Goal: Obtain resource: Obtain resource

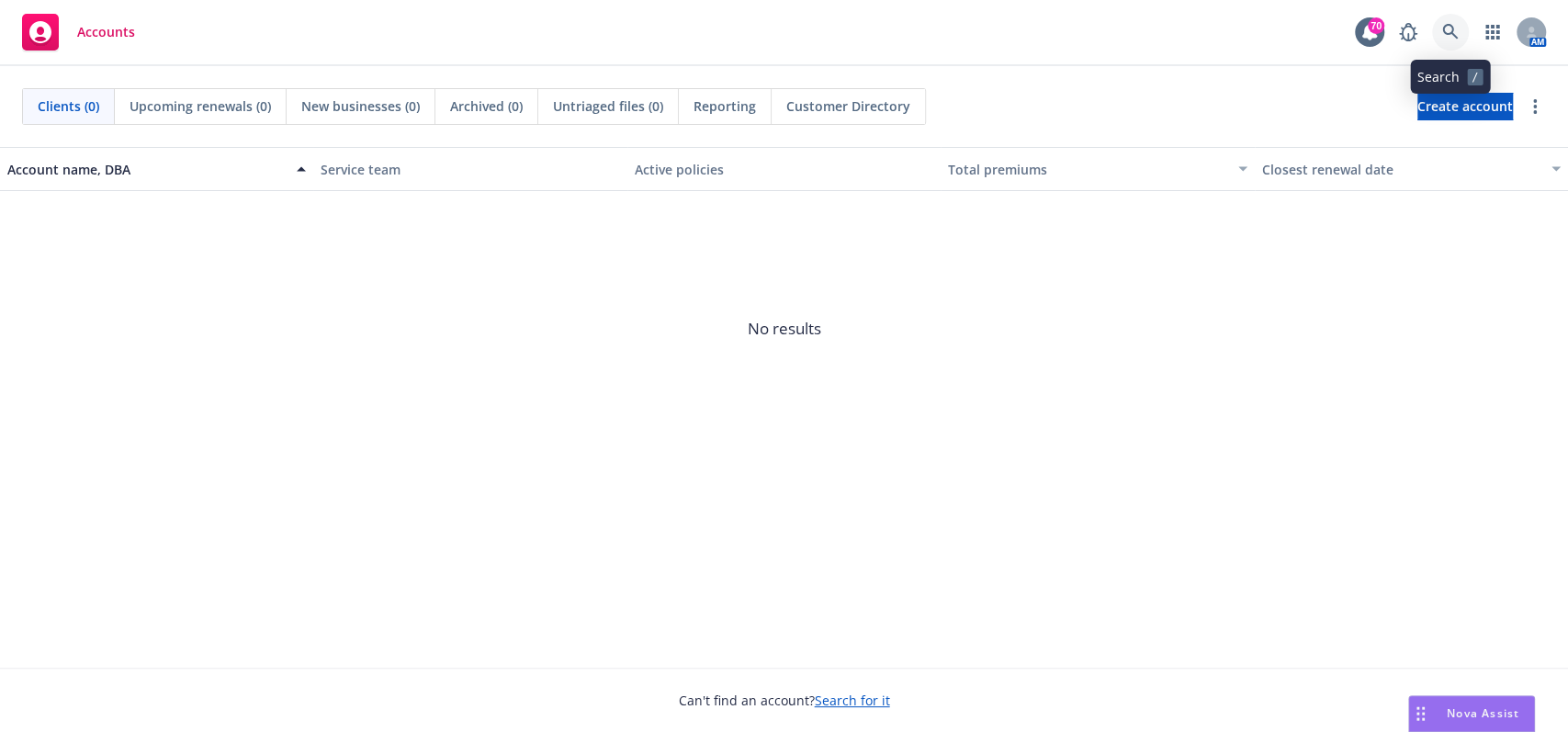
click at [1444, 31] on icon at bounding box center [1450, 31] width 16 height 16
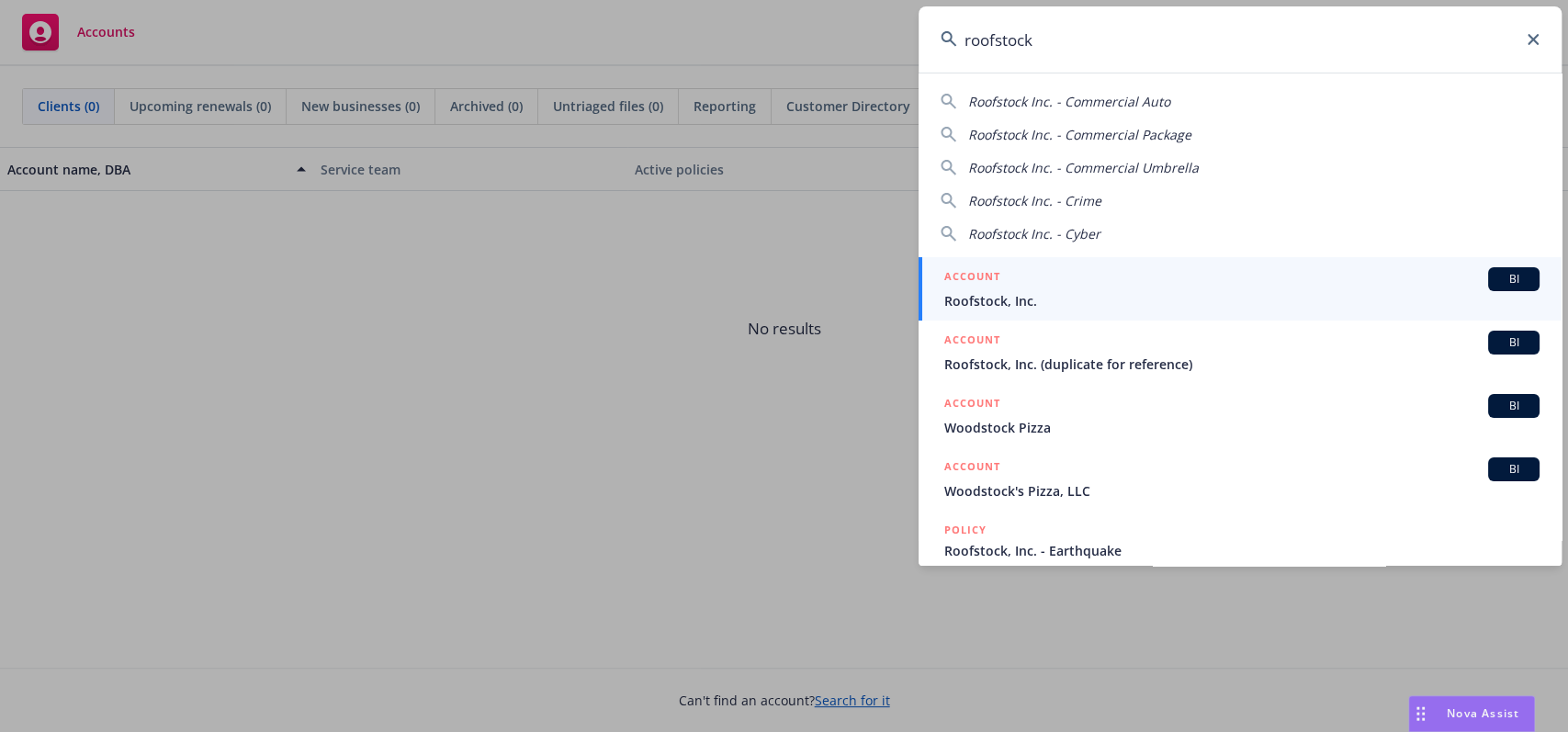
type input "roofstock"
click at [1072, 308] on span "Roofstock, Inc." at bounding box center [1241, 301] width 596 height 20
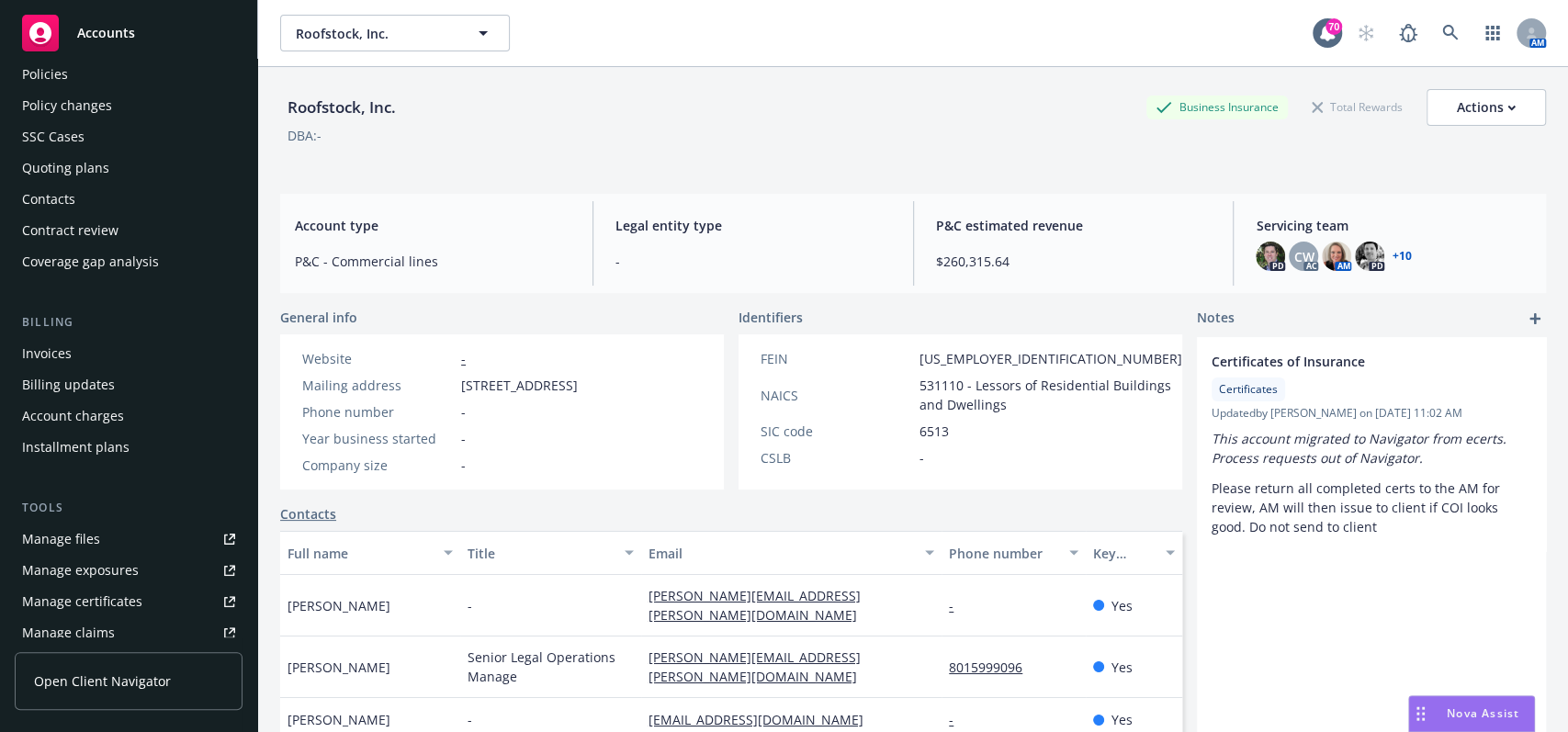
scroll to position [123, 0]
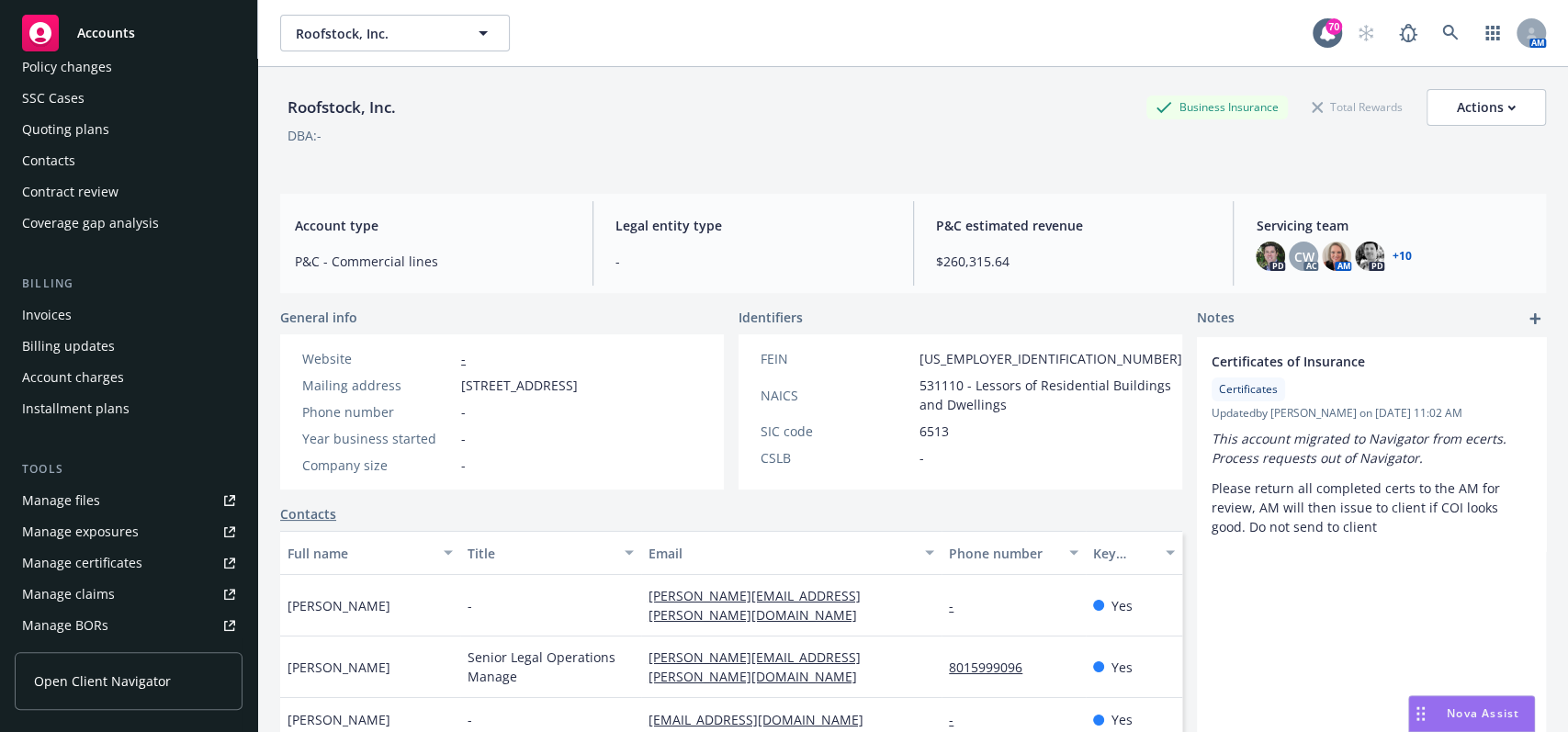
click at [105, 511] on link "Manage files" at bounding box center [129, 500] width 228 height 29
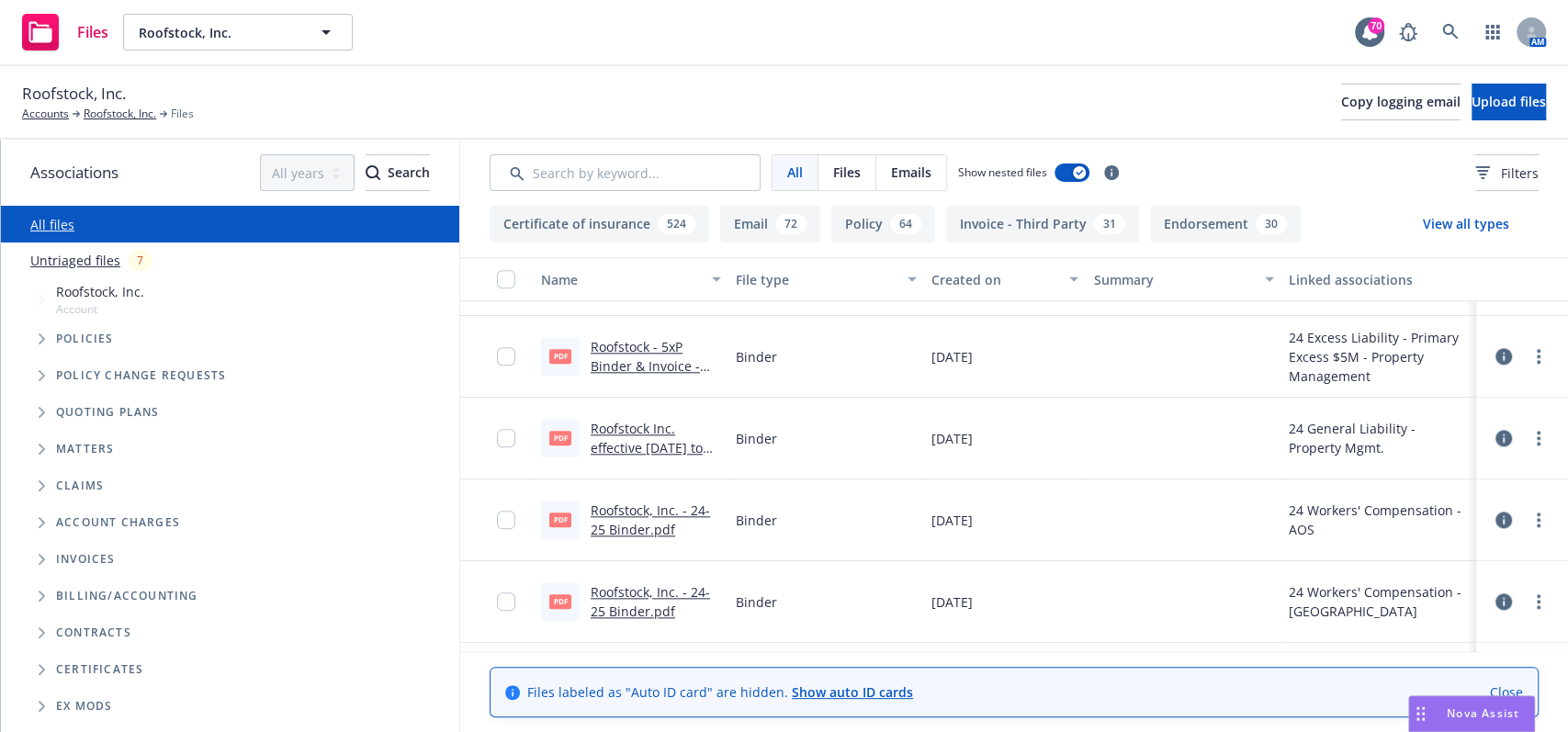
scroll to position [62595, 0]
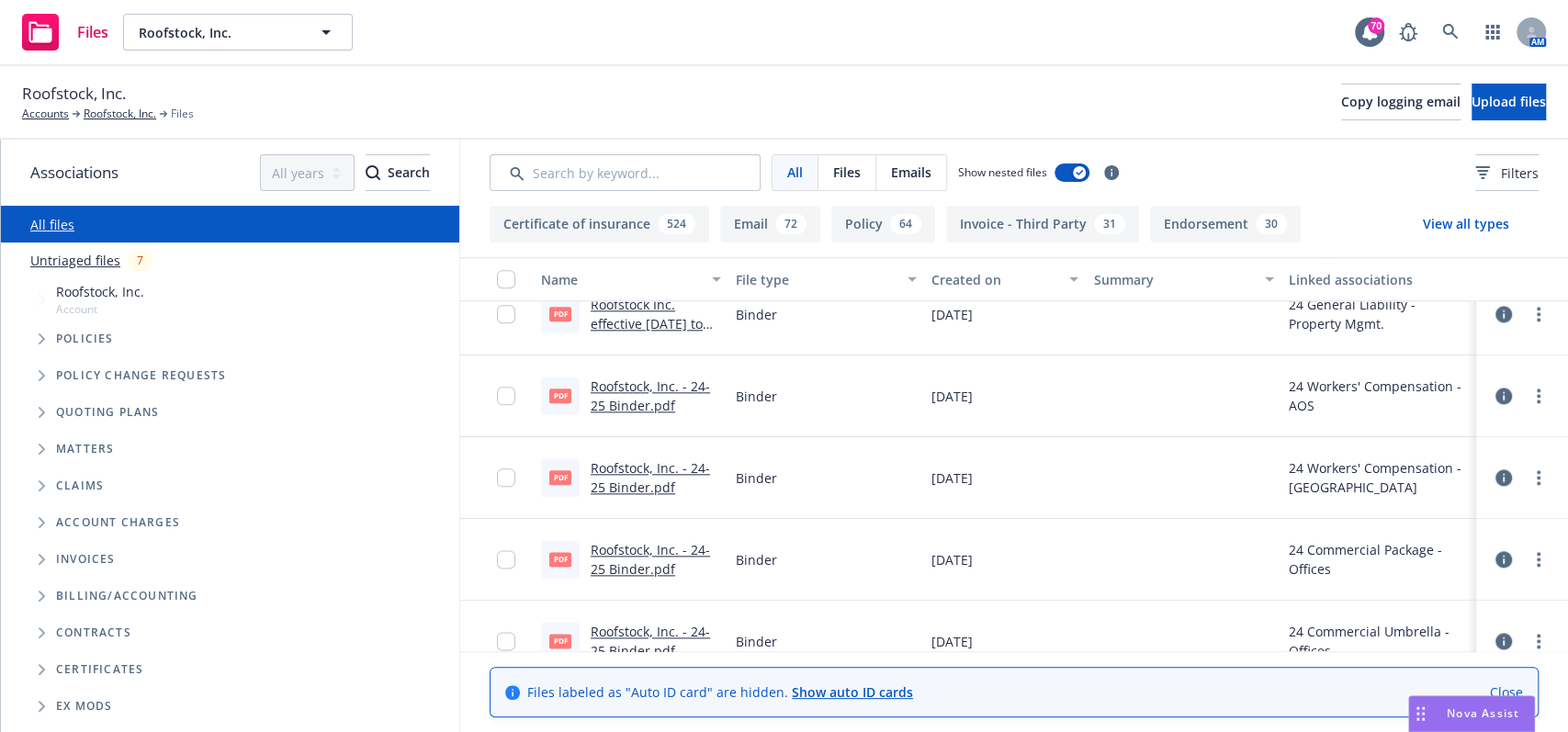
click at [647, 556] on link "Roofstock, Inc. - 24-25 Binder.pdf" at bounding box center [651, 558] width 120 height 36
